Goal: Find specific page/section: Find specific page/section

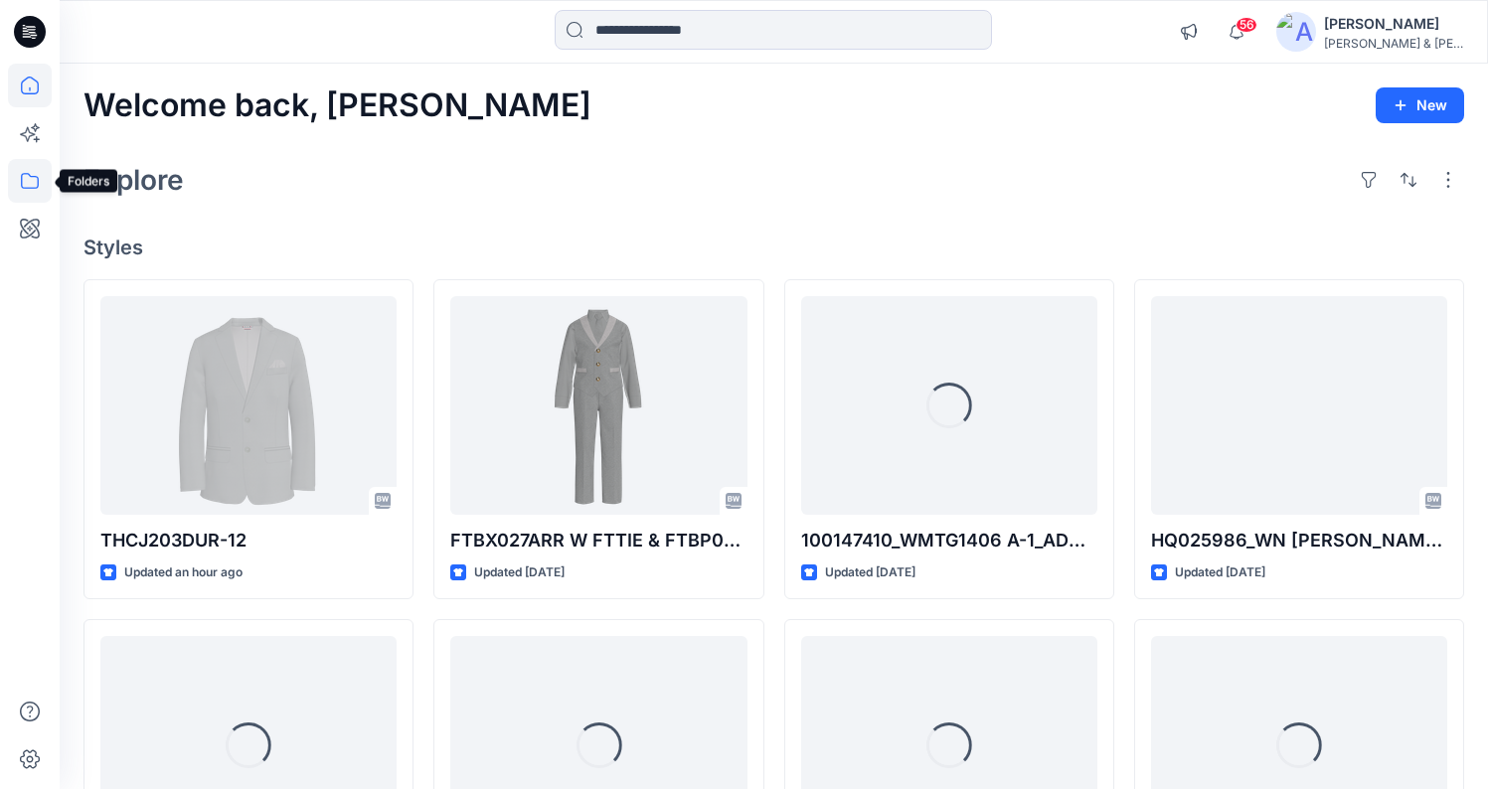
click at [15, 184] on icon at bounding box center [30, 181] width 44 height 44
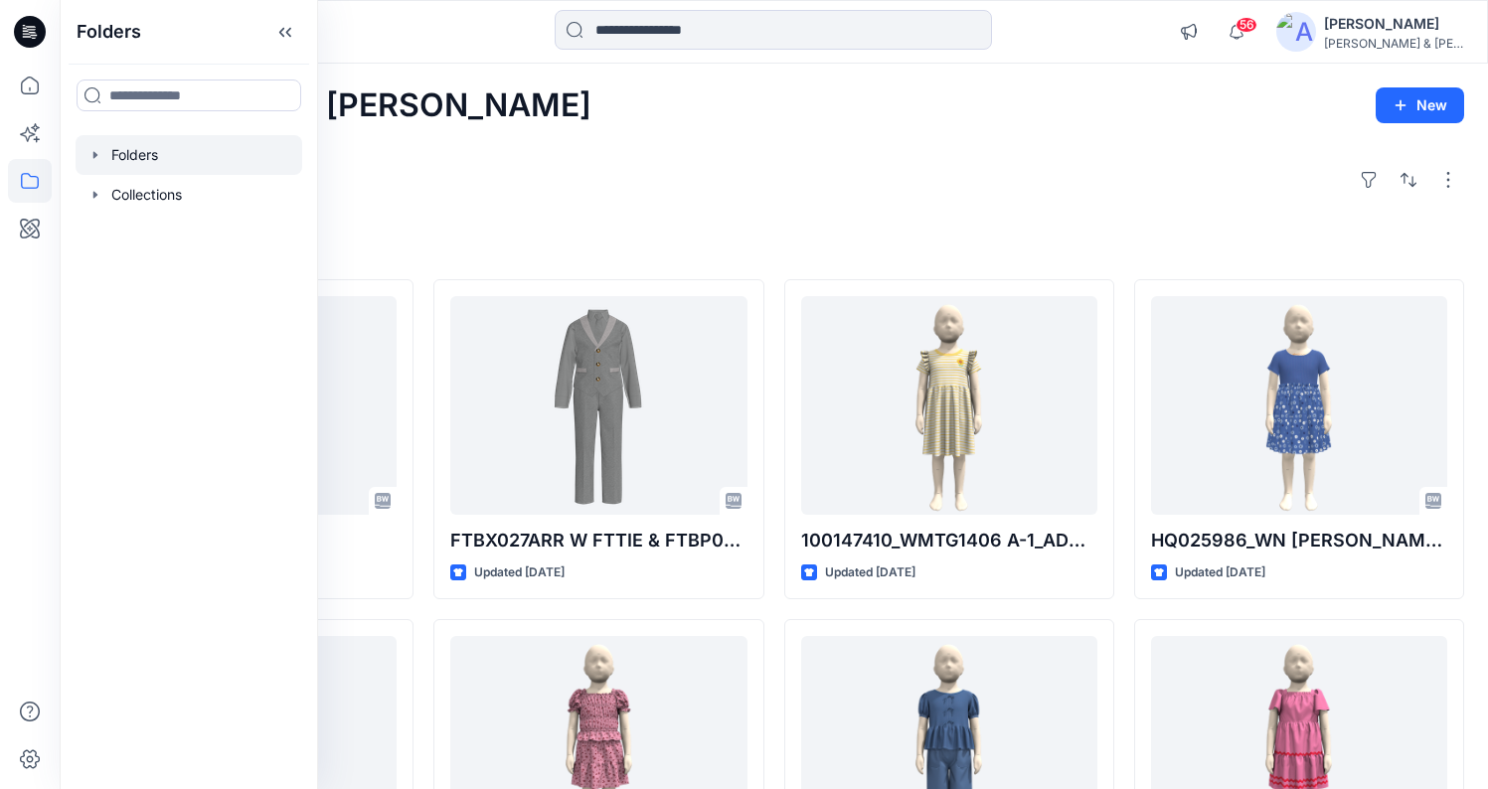
click at [93, 155] on icon "button" at bounding box center [95, 154] width 4 height 7
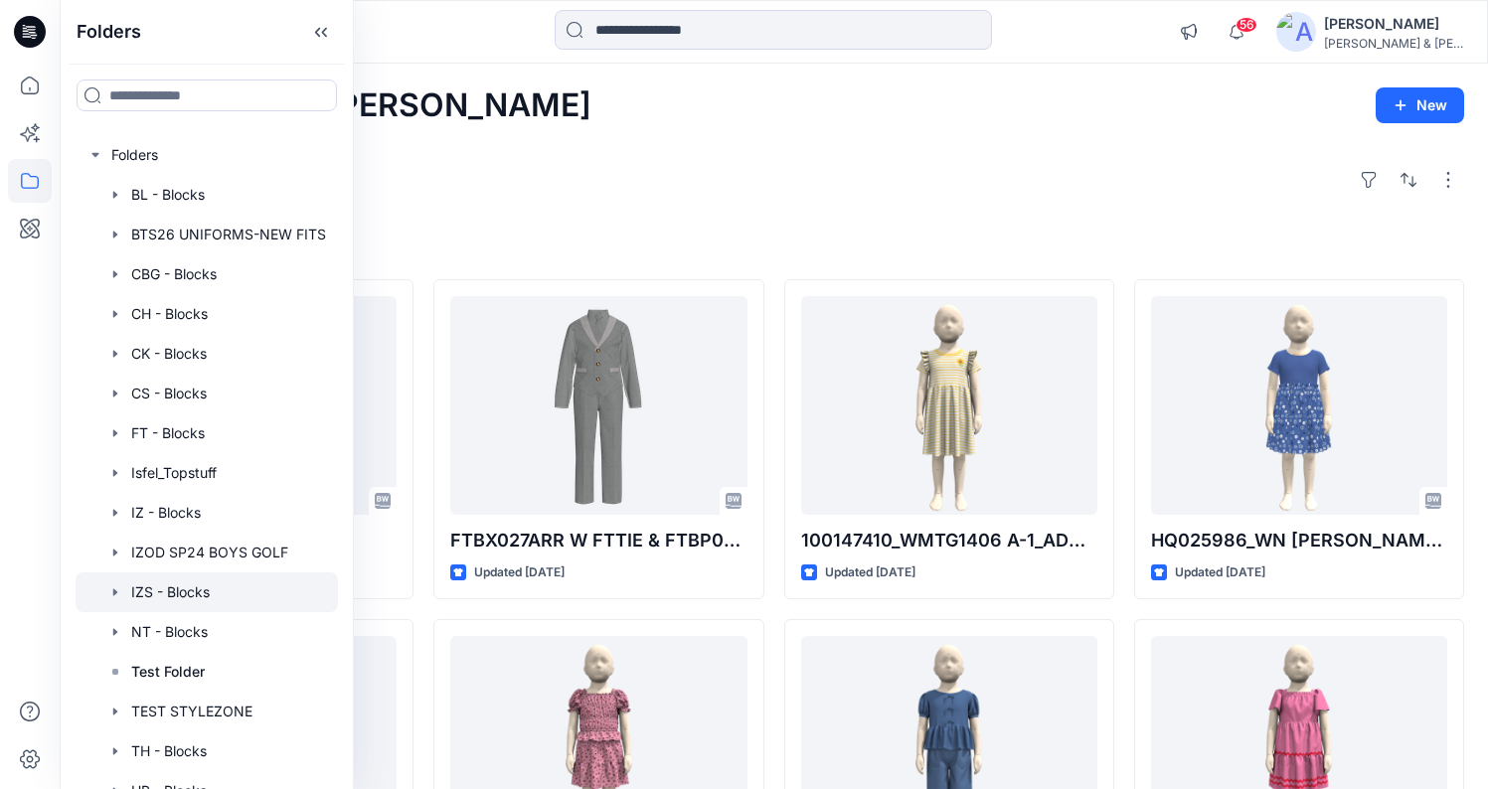
scroll to position [129, 0]
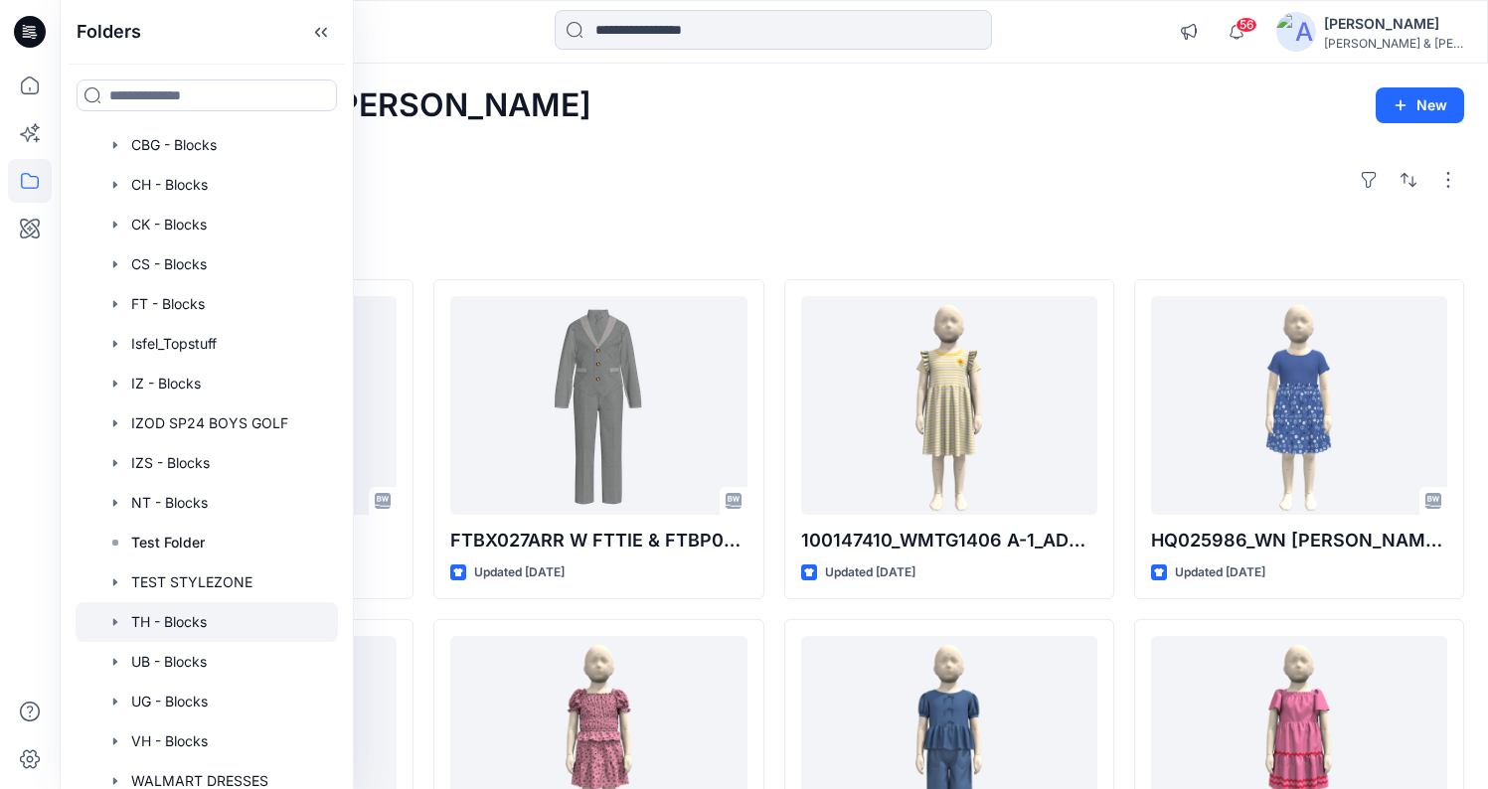
click at [115, 628] on icon "button" at bounding box center [115, 622] width 16 height 16
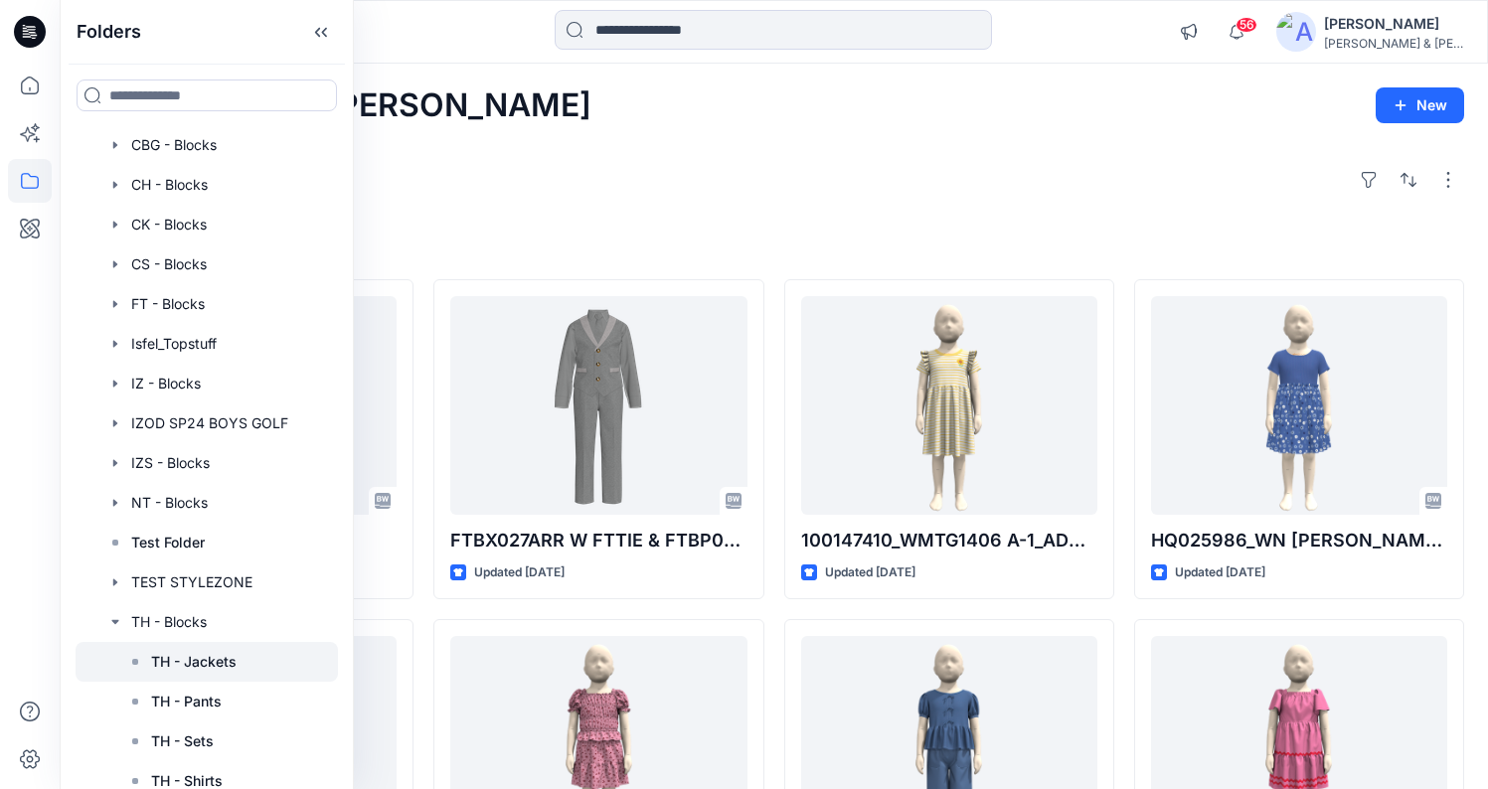
click at [151, 662] on p "TH - Jackets" at bounding box center [193, 662] width 85 height 24
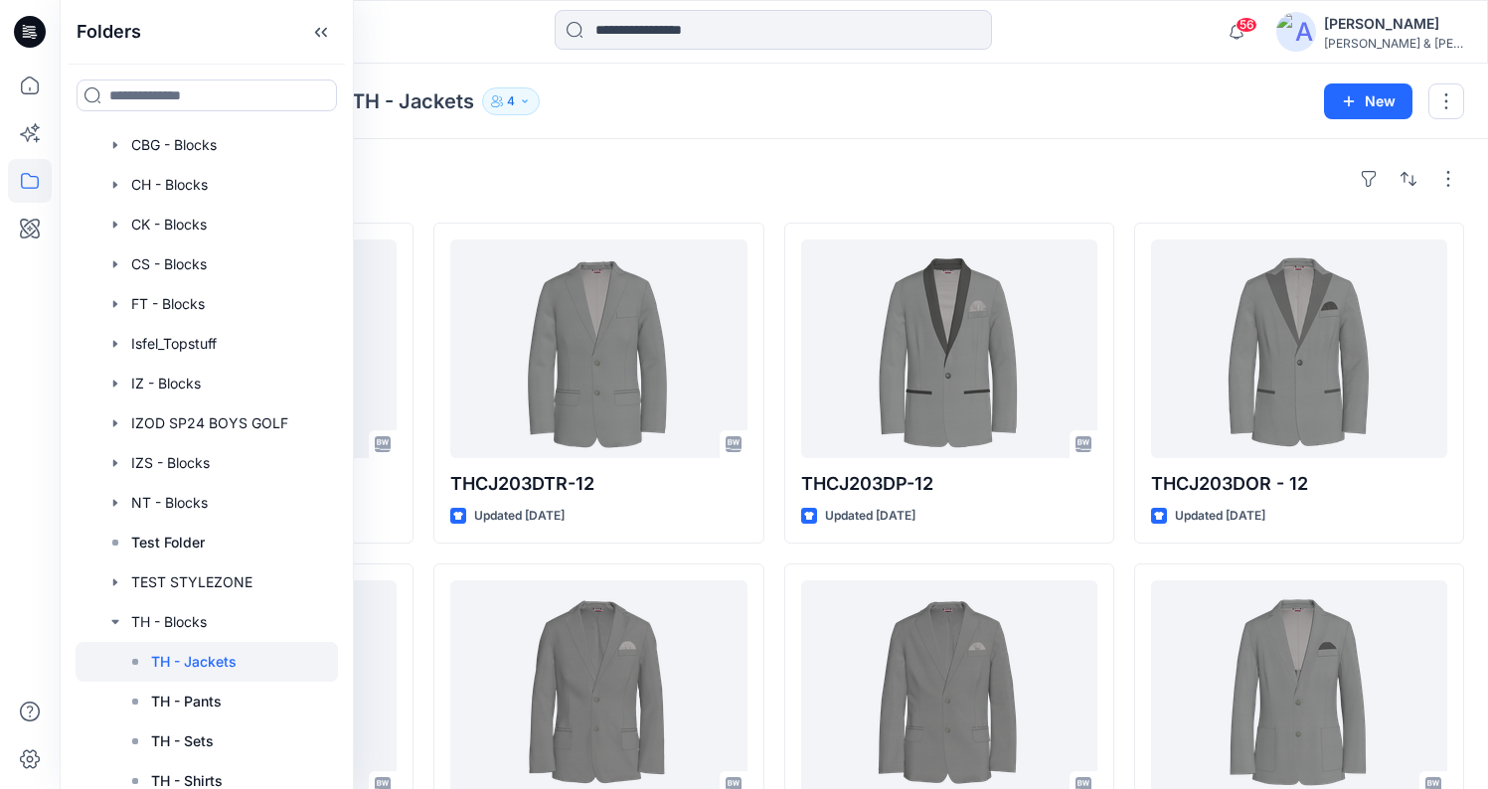
click at [903, 169] on div "Styles" at bounding box center [773, 179] width 1380 height 32
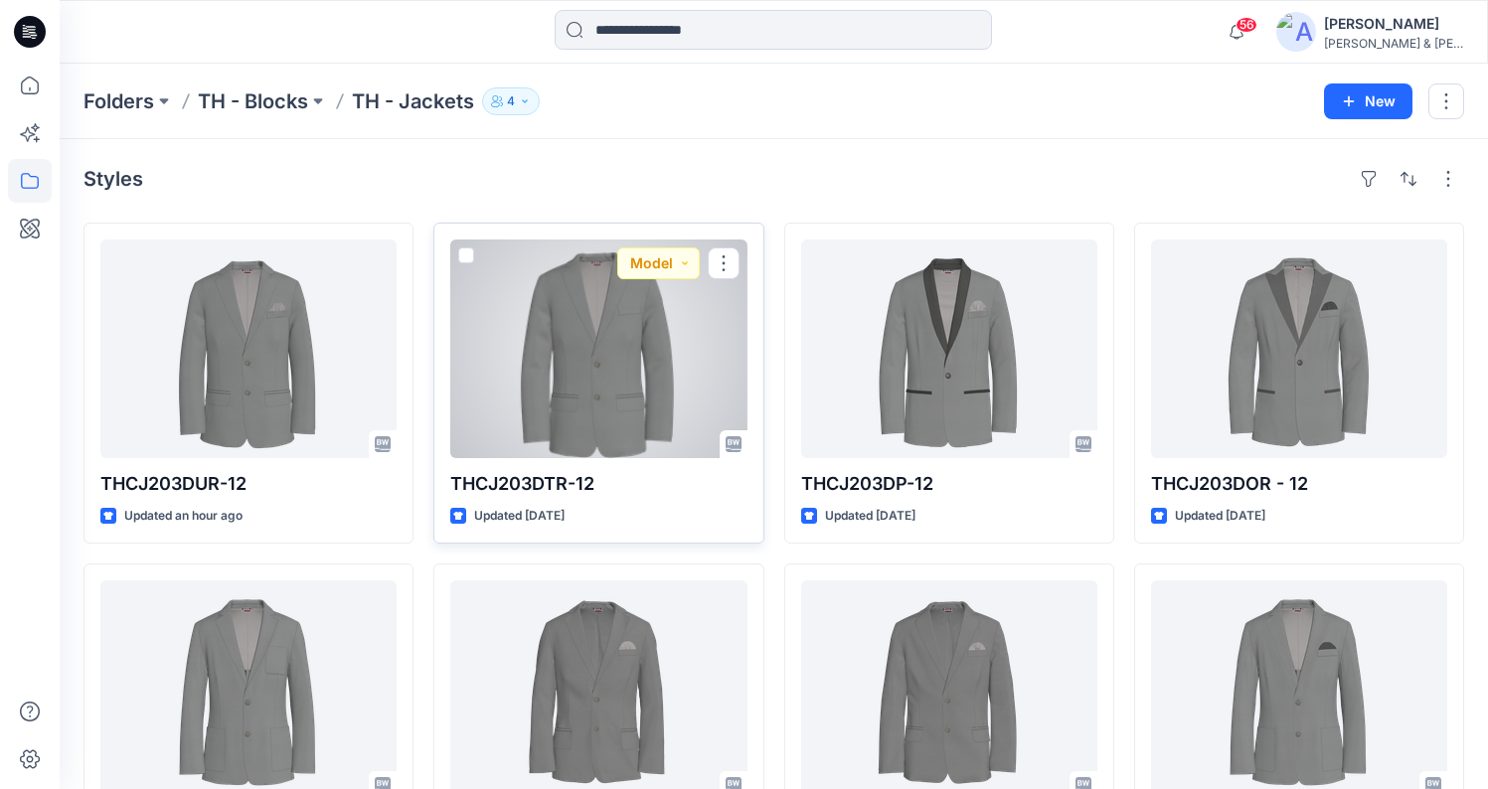
click at [659, 375] on div at bounding box center [598, 348] width 296 height 219
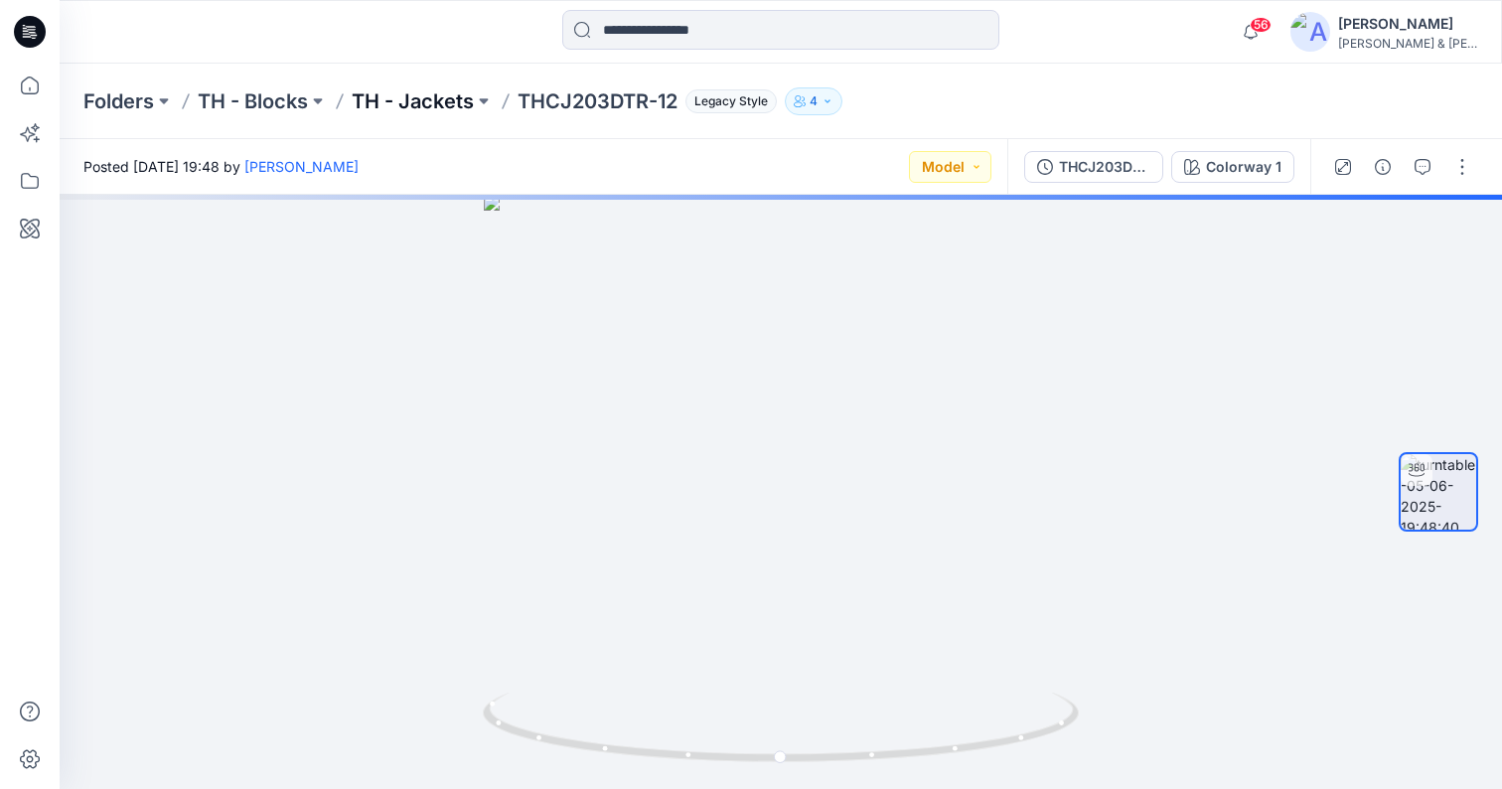
click at [459, 100] on p "TH - Jackets" at bounding box center [413, 101] width 122 height 28
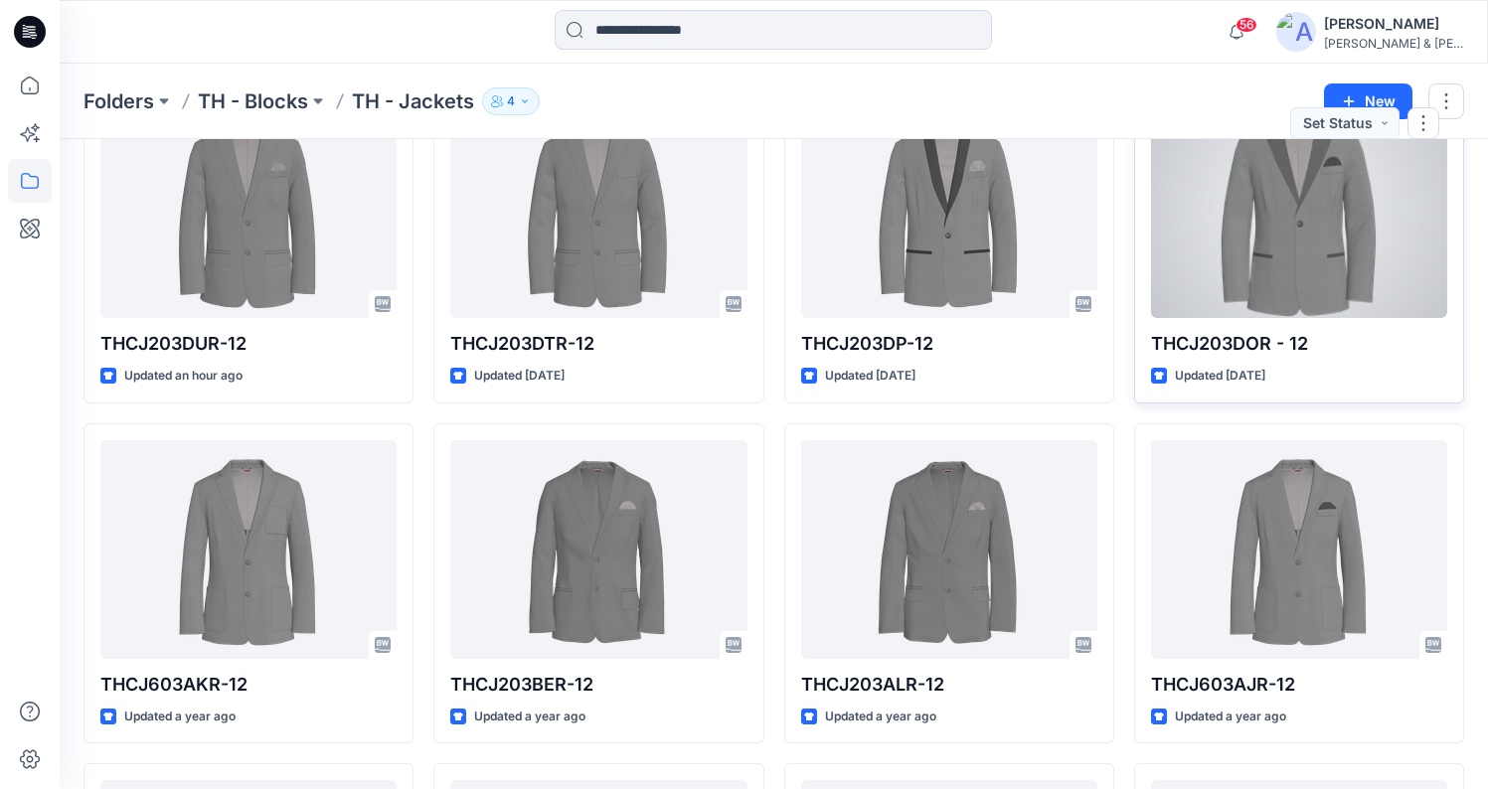
scroll to position [163, 0]
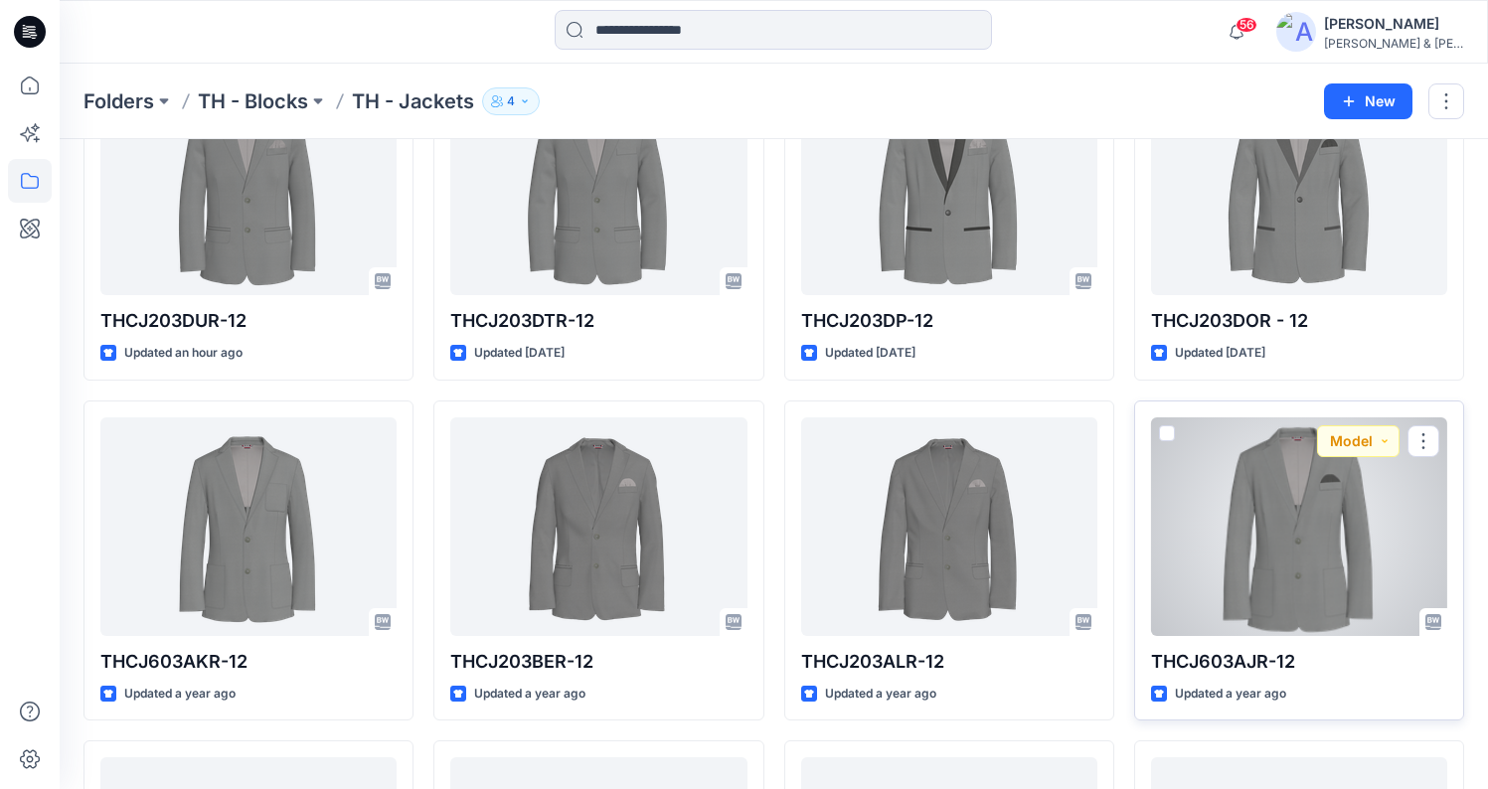
click at [1347, 487] on div at bounding box center [1299, 526] width 296 height 219
